Goal: Use online tool/utility: Utilize a website feature to perform a specific function

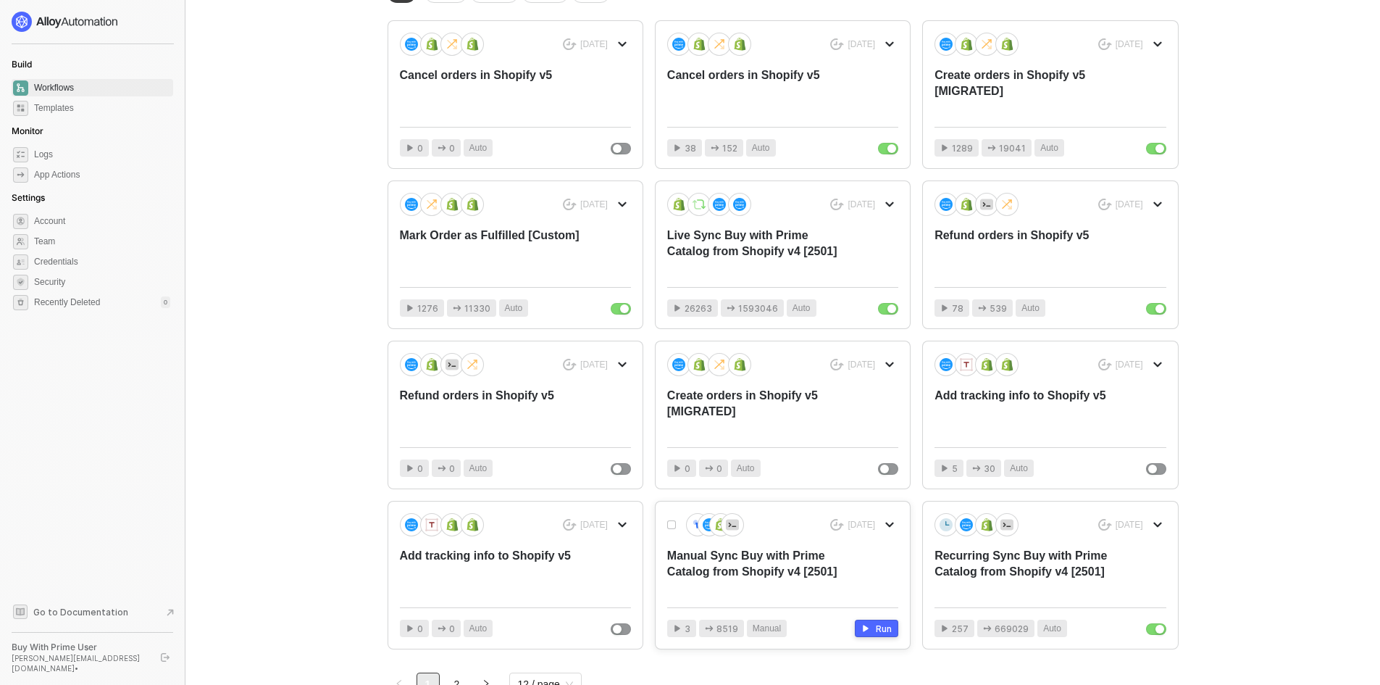
scroll to position [385, 0]
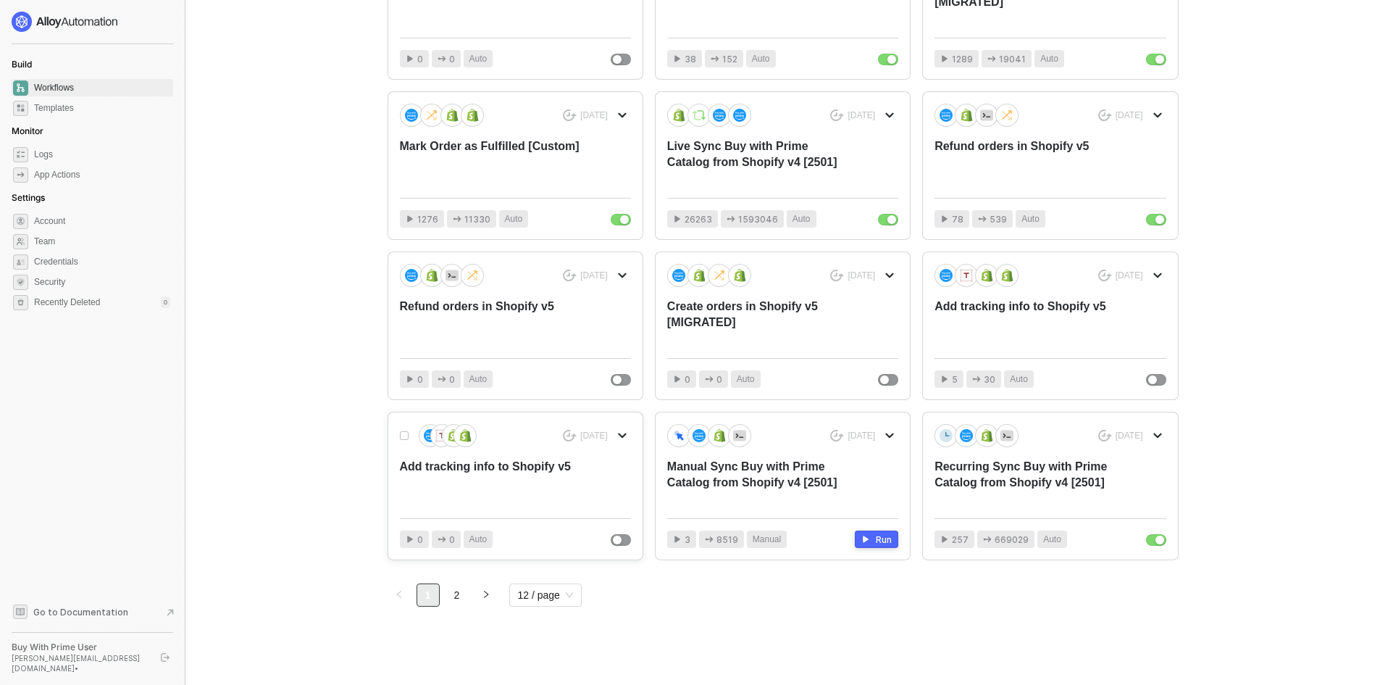
click at [548, 469] on div "Add tracking info to Shopify v5" at bounding box center [492, 483] width 185 height 48
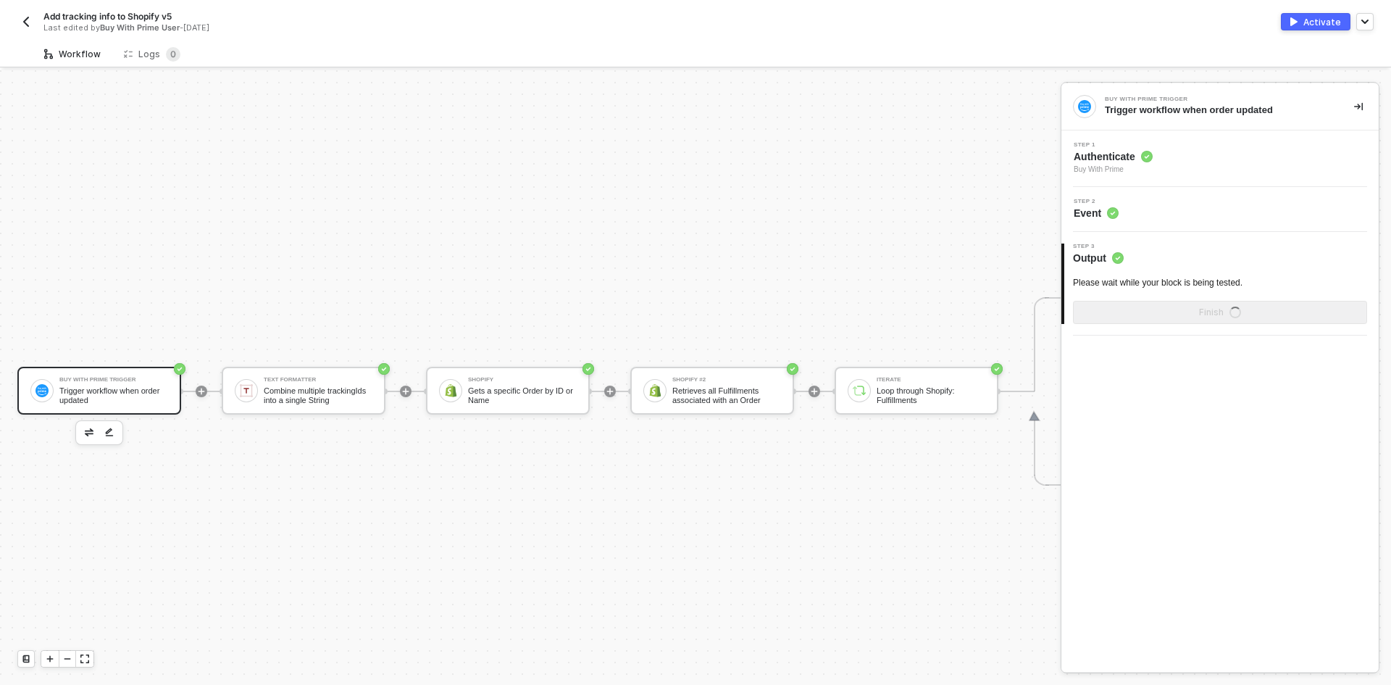
scroll to position [38, 0]
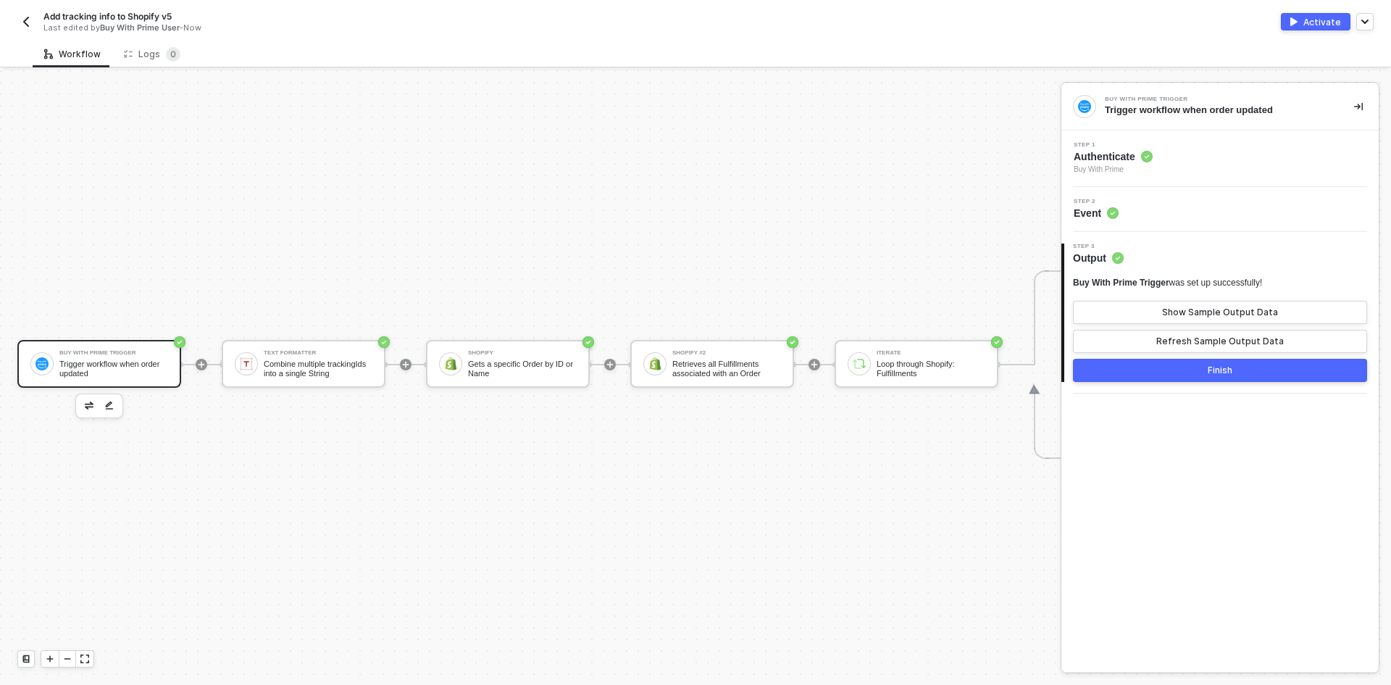
click at [20, 23] on button "button" at bounding box center [25, 21] width 17 height 17
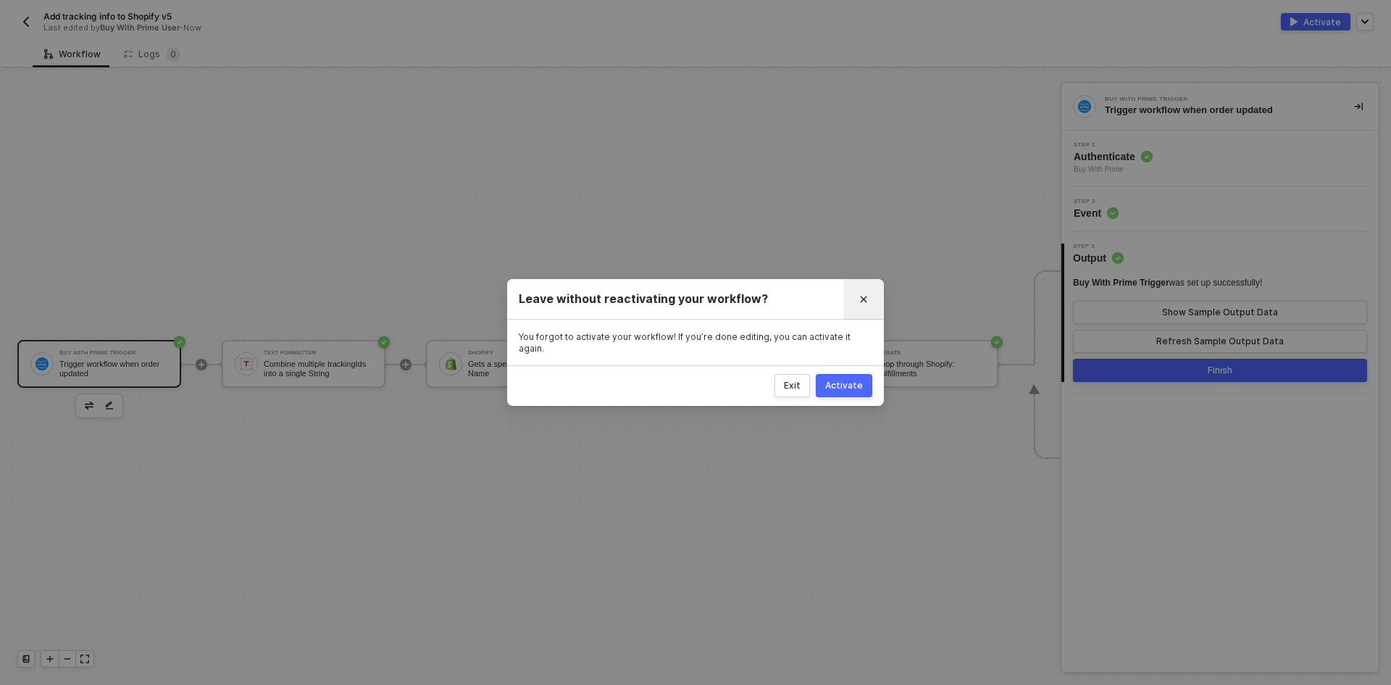
click at [865, 297] on button "Close" at bounding box center [863, 299] width 23 height 23
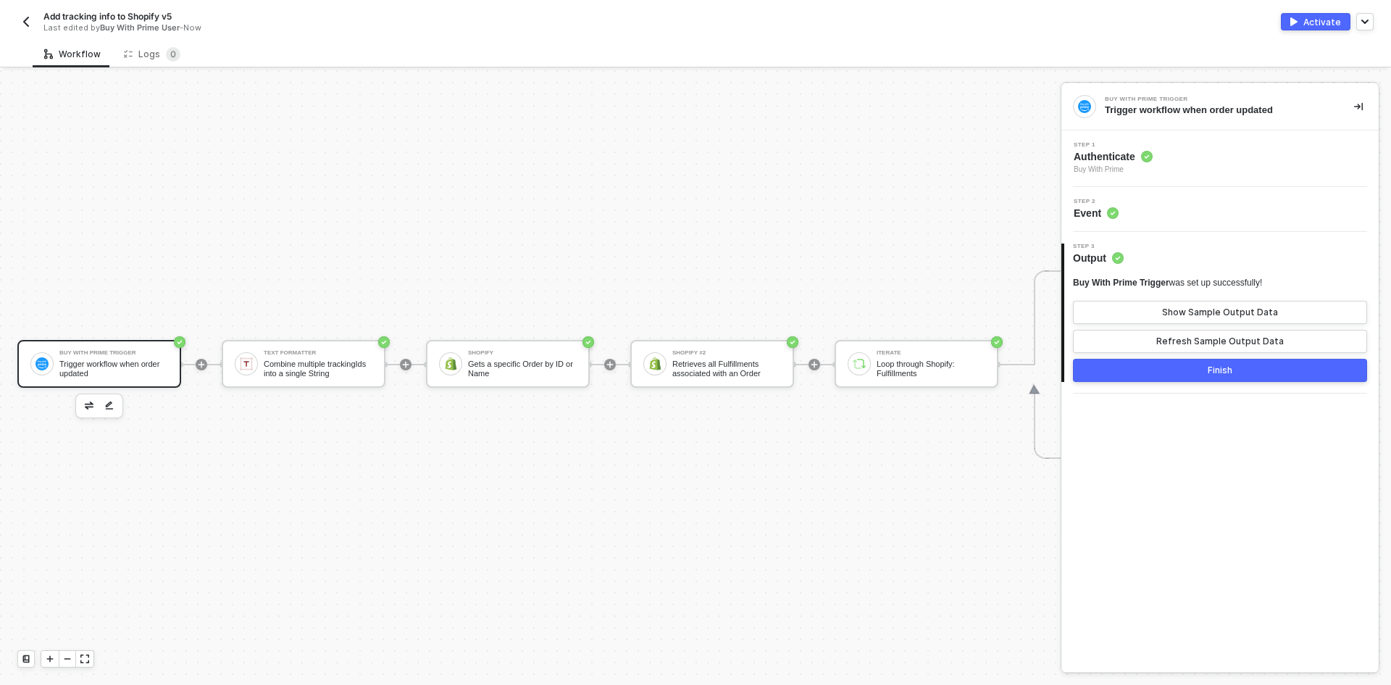
click at [22, 17] on img "button" at bounding box center [26, 22] width 12 height 12
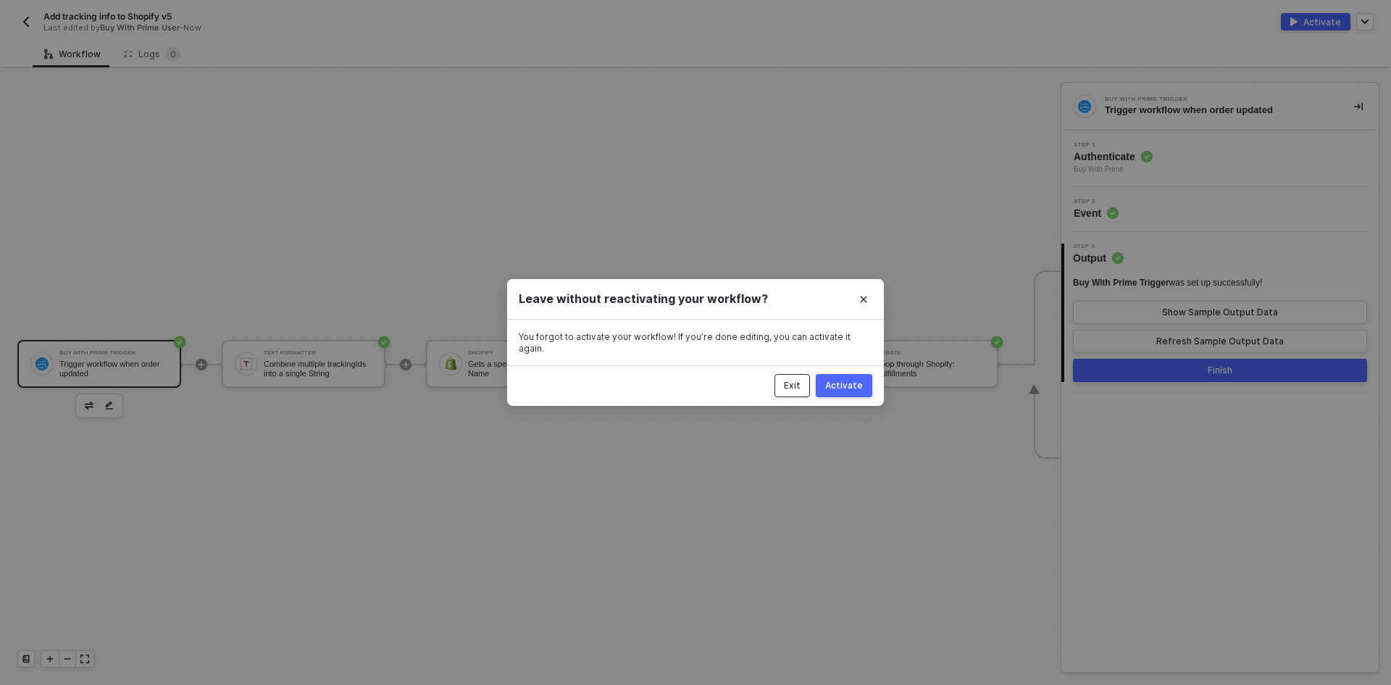
click at [794, 381] on div "Exit" at bounding box center [792, 386] width 17 height 12
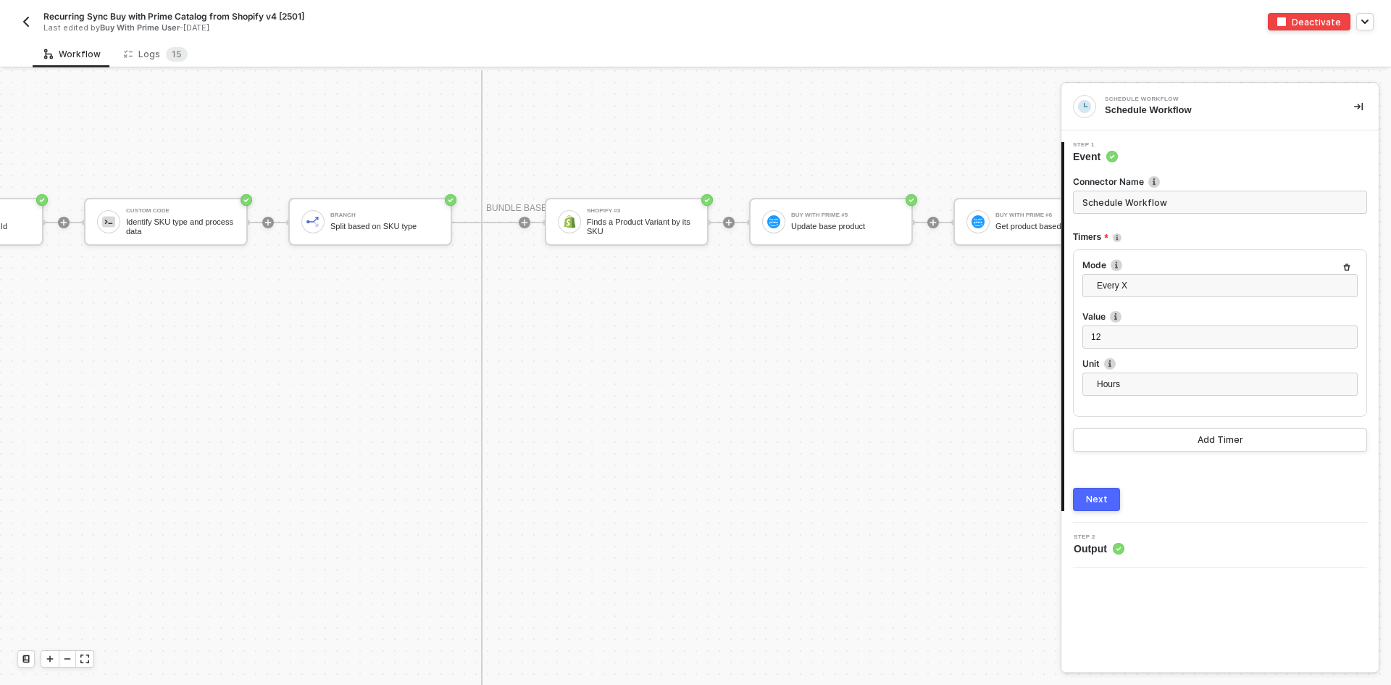
scroll to position [1216, 827]
drag, startPoint x: 451, startPoint y: 443, endPoint x: 411, endPoint y: 443, distance: 39.8
drag, startPoint x: 525, startPoint y: 435, endPoint x: 493, endPoint y: 440, distance: 32.9
drag, startPoint x: 493, startPoint y: 440, endPoint x: 378, endPoint y: 436, distance: 114.5
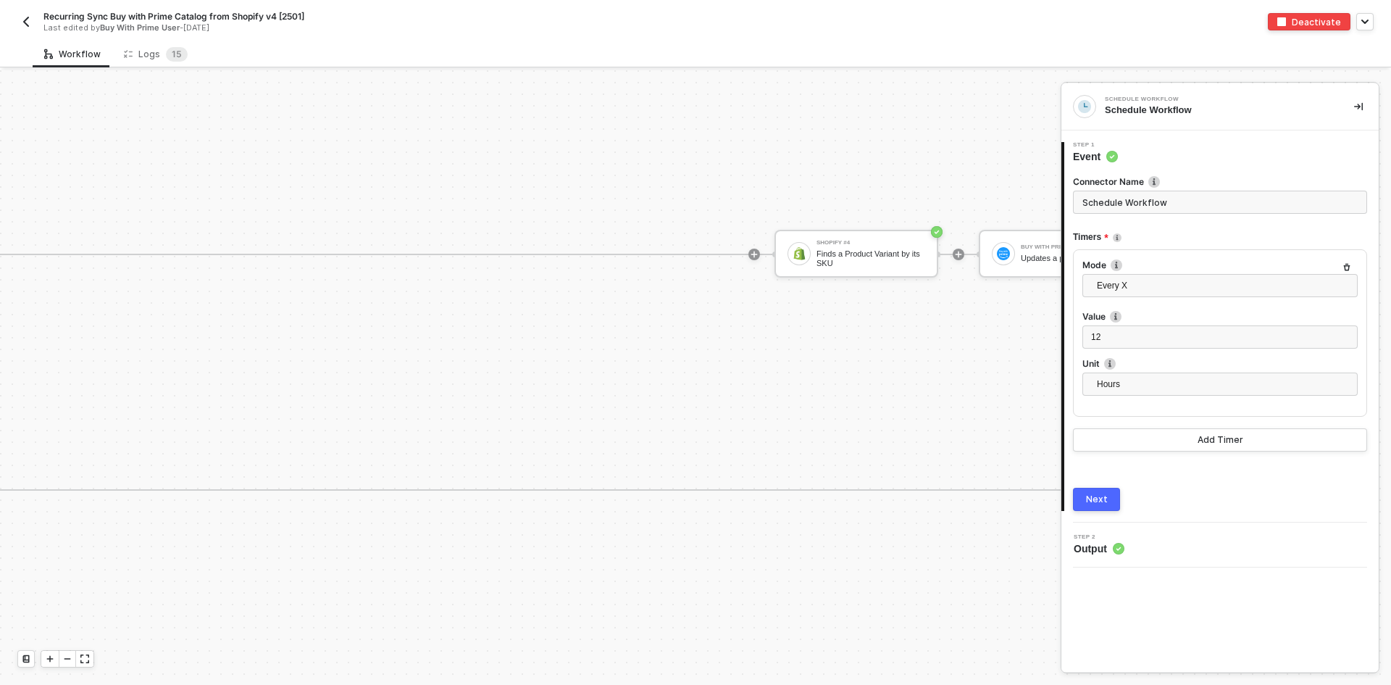
scroll to position [1795, 2117]
click at [25, 18] on img "button" at bounding box center [26, 22] width 12 height 12
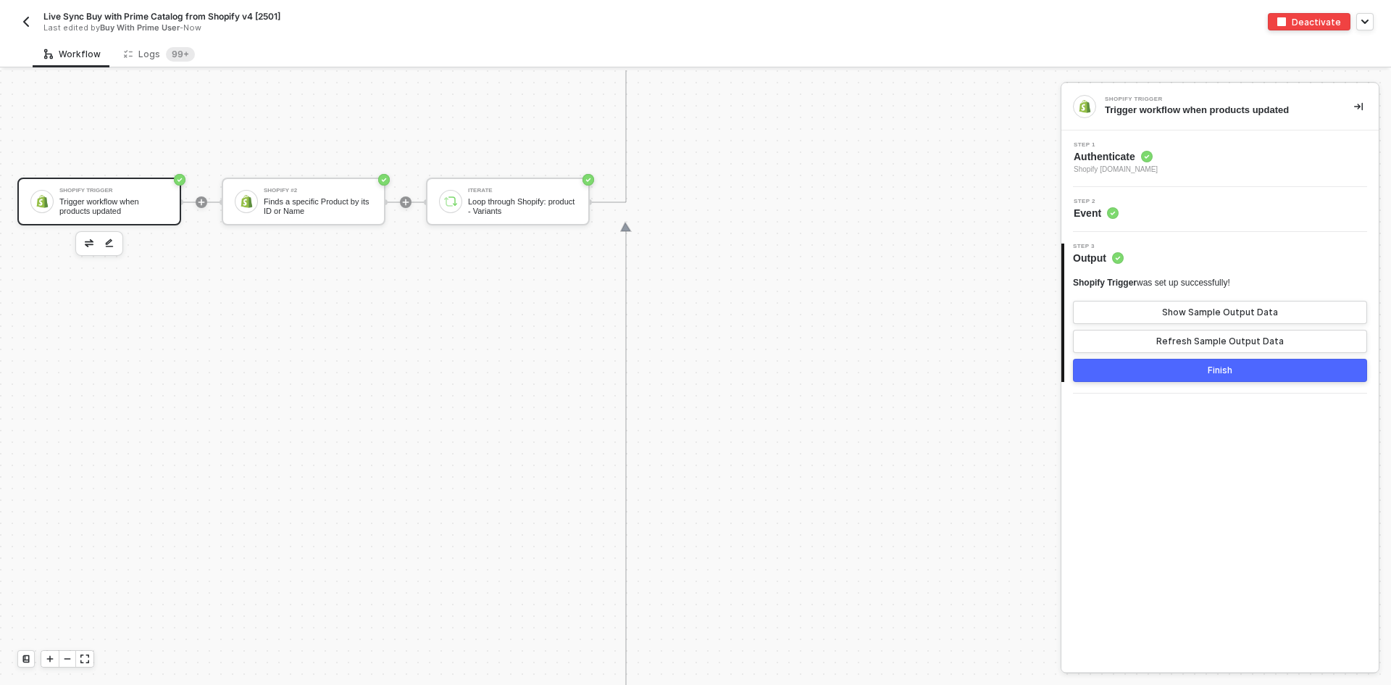
scroll to position [1940, 0]
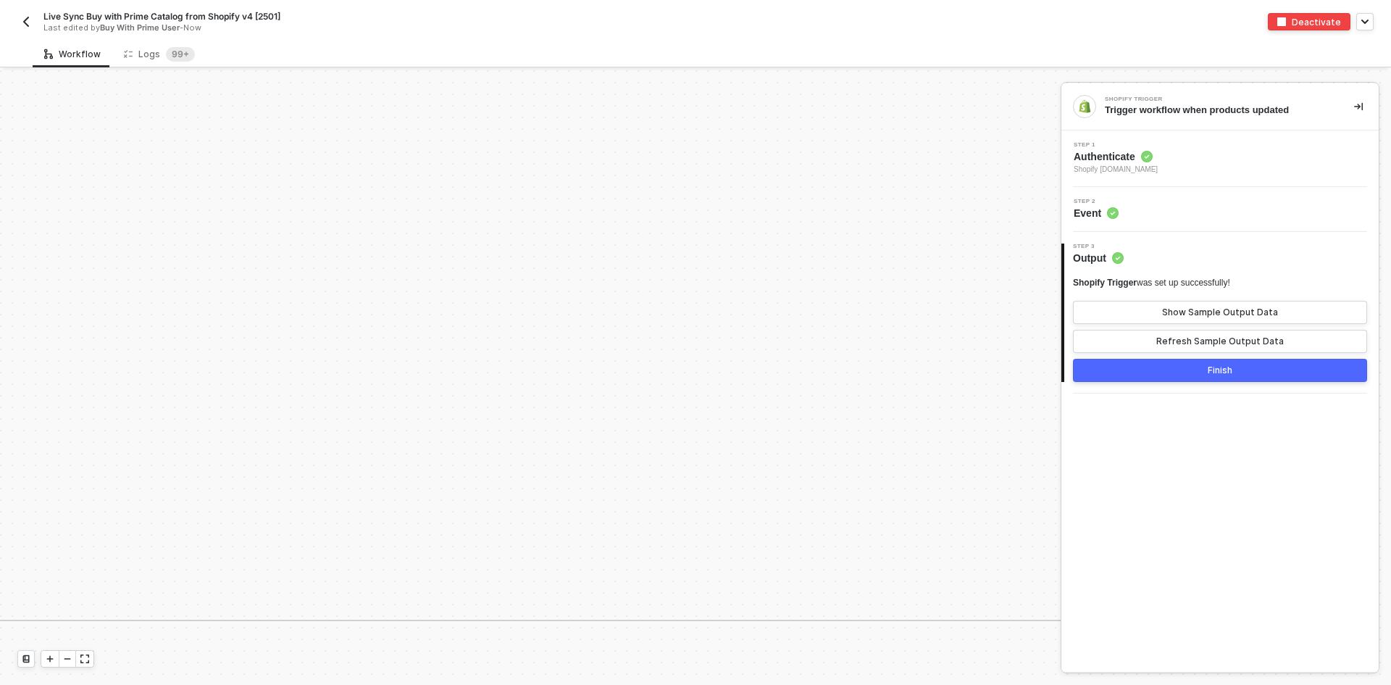
drag, startPoint x: 738, startPoint y: 614, endPoint x: 837, endPoint y: 594, distance: 101.2
click at [827, 601] on div "Buy With Prime Finds a product by SKU If-Else Conditions Only continue if Id Ex…" at bounding box center [459, 103] width 4927 height 1036
click at [28, 23] on img "button" at bounding box center [26, 22] width 12 height 12
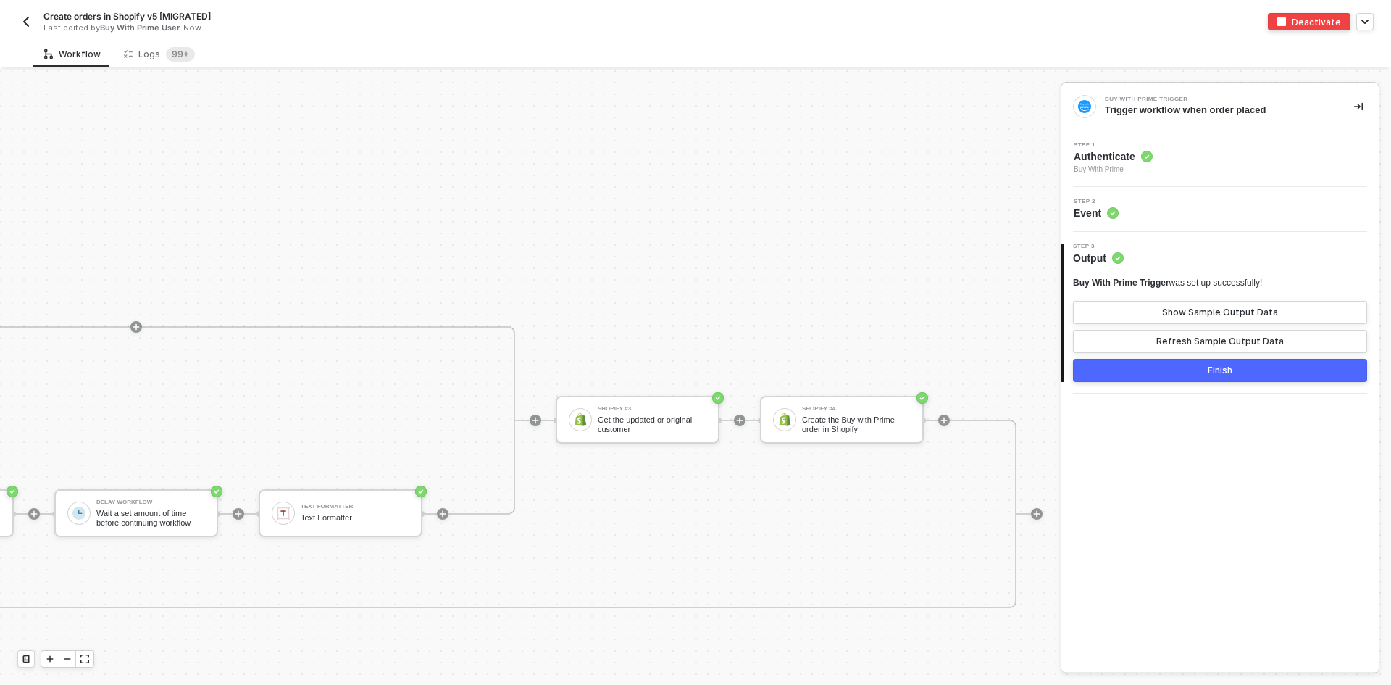
scroll to position [443, 2560]
click at [23, 19] on img "button" at bounding box center [26, 22] width 12 height 12
